Goal: Check status: Check status

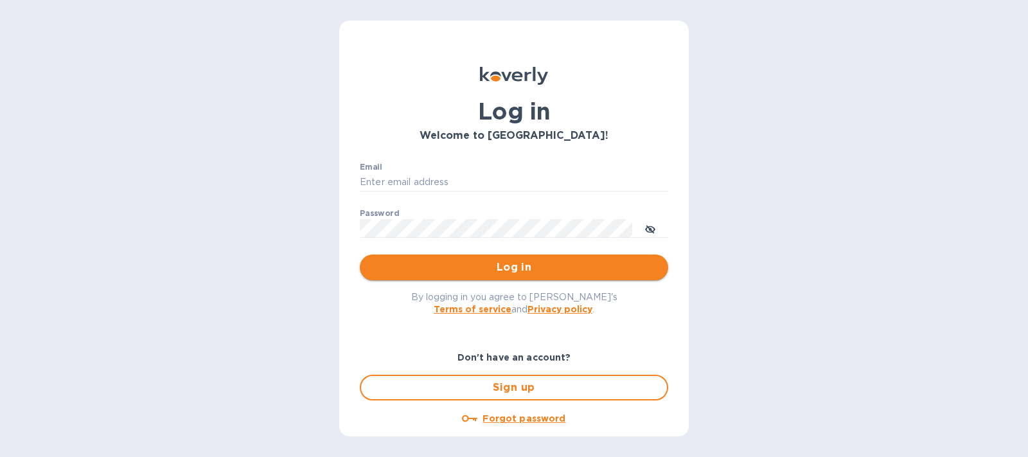
type input "[PERSON_NAME][EMAIL_ADDRESS][DOMAIN_NAME]"
click at [490, 264] on span "Log in" at bounding box center [514, 267] width 288 height 15
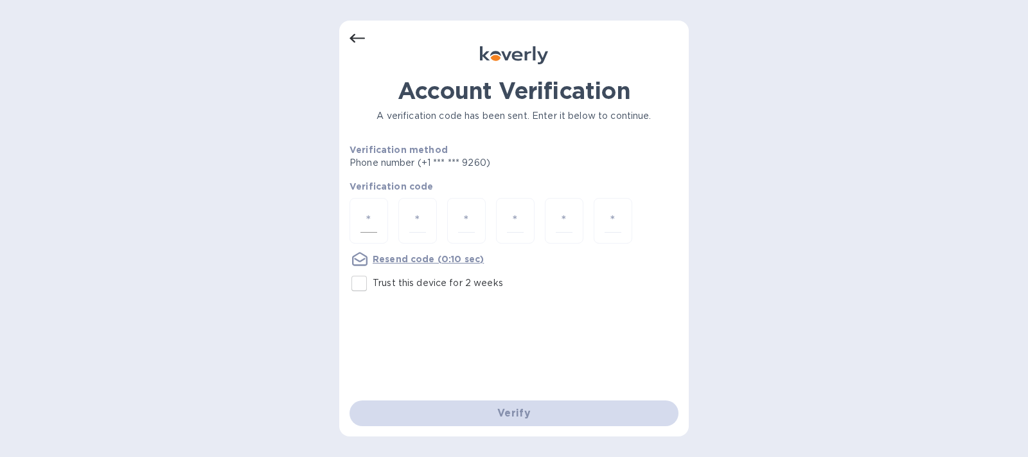
click at [376, 222] on input "number" at bounding box center [369, 221] width 17 height 24
drag, startPoint x: 370, startPoint y: 213, endPoint x: 383, endPoint y: 221, distance: 15.3
click at [379, 218] on div at bounding box center [369, 221] width 39 height 46
type input "4"
type input "7"
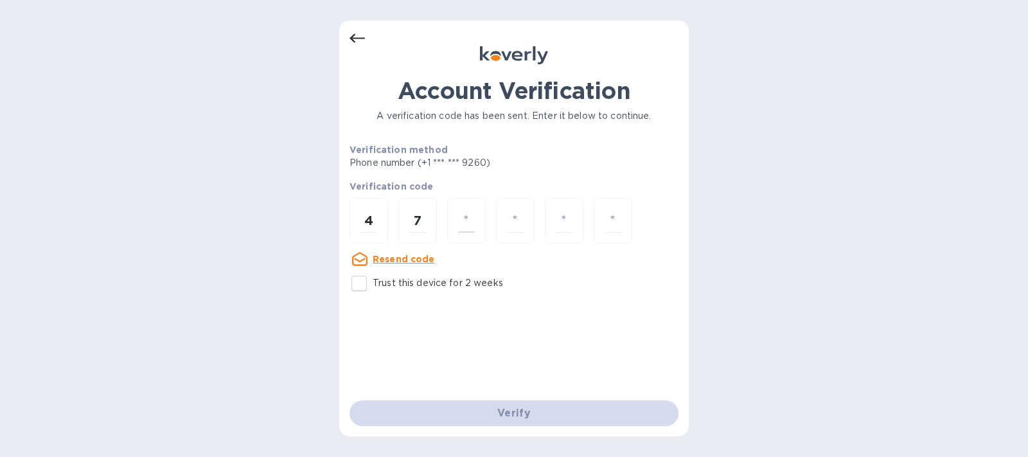
type input "8"
type input "9"
type input "0"
type input "8"
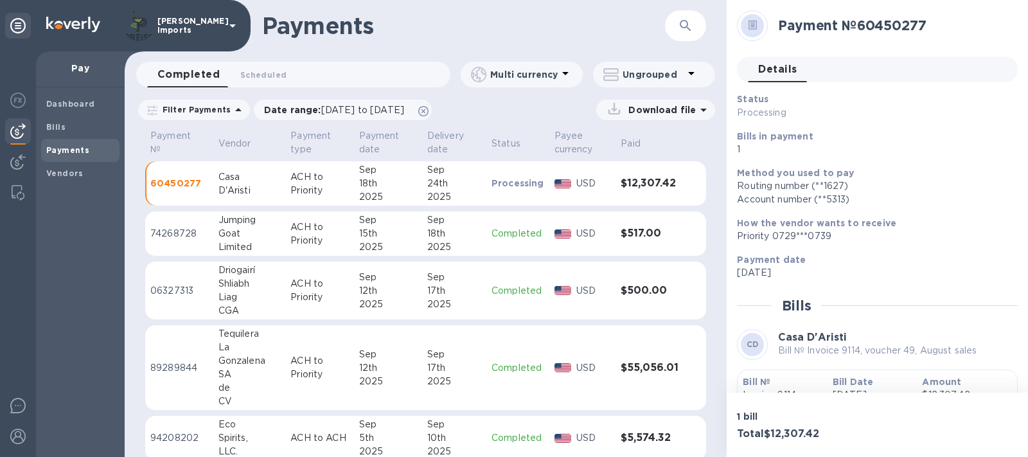
click at [222, 192] on div "D'Aristi" at bounding box center [250, 190] width 62 height 13
drag, startPoint x: 865, startPoint y: 26, endPoint x: 931, endPoint y: 29, distance: 66.3
click at [931, 29] on h2 "Payment № 60450277" at bounding box center [892, 25] width 229 height 16
copy h2 "60450277"
drag, startPoint x: 771, startPoint y: 434, endPoint x: 838, endPoint y: 436, distance: 66.9
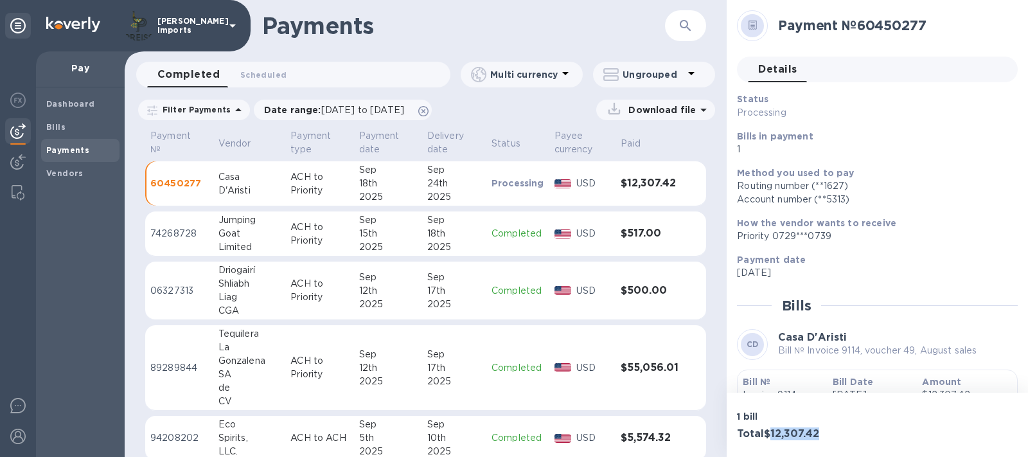
click at [838, 436] on h3 "Total $12,307.42" at bounding box center [804, 434] width 135 height 12
copy h3 "12,307.42"
drag, startPoint x: 865, startPoint y: 21, endPoint x: 928, endPoint y: 24, distance: 62.4
click at [928, 24] on h2 "Payment № 60450277" at bounding box center [892, 25] width 229 height 16
copy h2 "60450277"
